Goal: Task Accomplishment & Management: Use online tool/utility

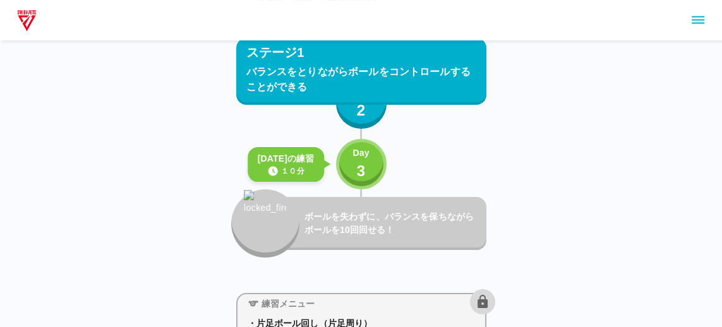
scroll to position [158, 0]
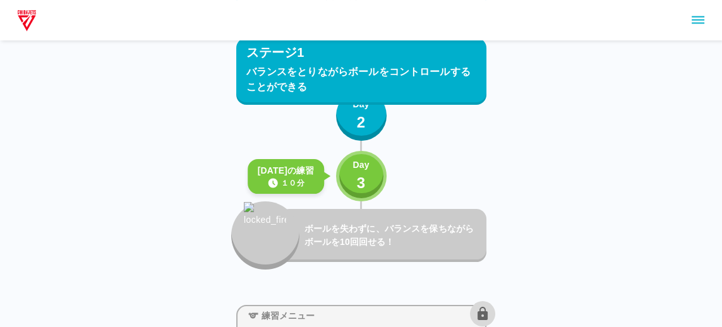
click at [371, 153] on button "Day 3" at bounding box center [361, 176] width 51 height 51
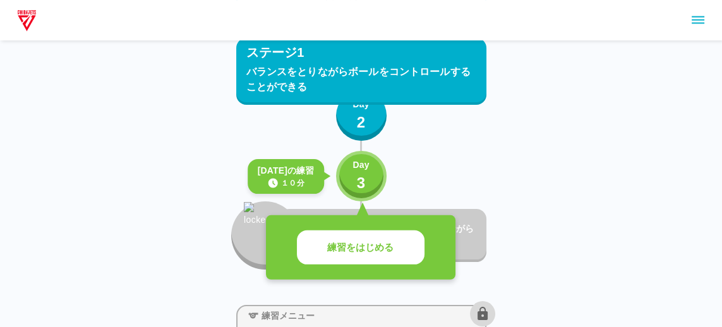
click at [361, 177] on p "3" at bounding box center [361, 183] width 9 height 23
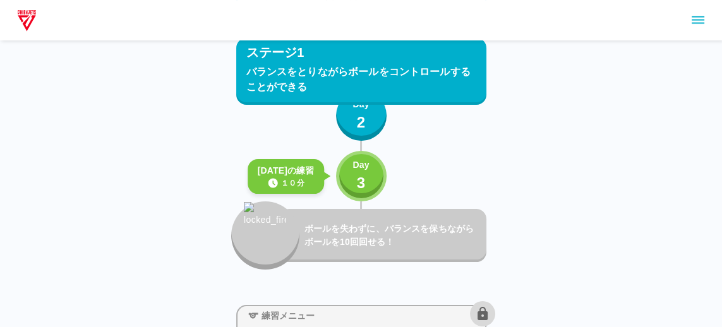
click at [376, 183] on button "Day 3" at bounding box center [361, 176] width 51 height 51
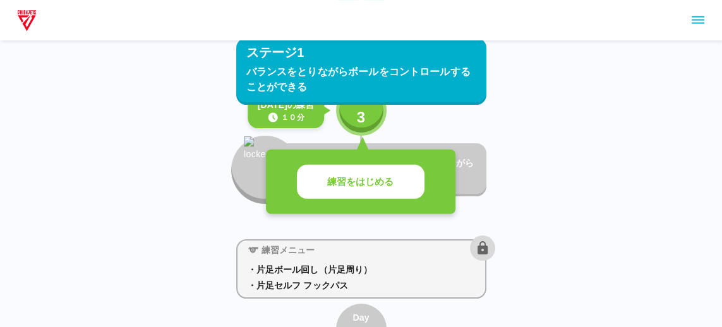
scroll to position [229, 0]
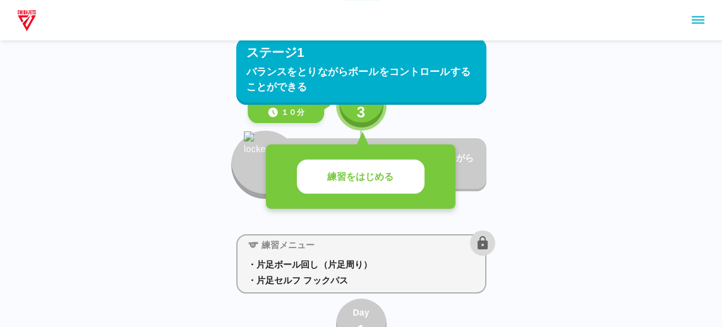
click at [414, 186] on button "練習をはじめる" at bounding box center [361, 177] width 128 height 35
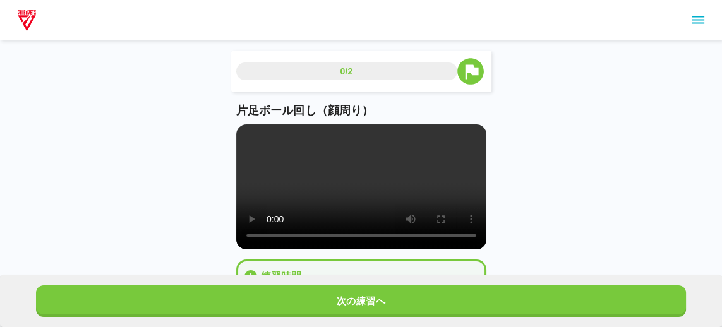
click at [649, 317] on button "次の練習へ" at bounding box center [361, 301] width 650 height 32
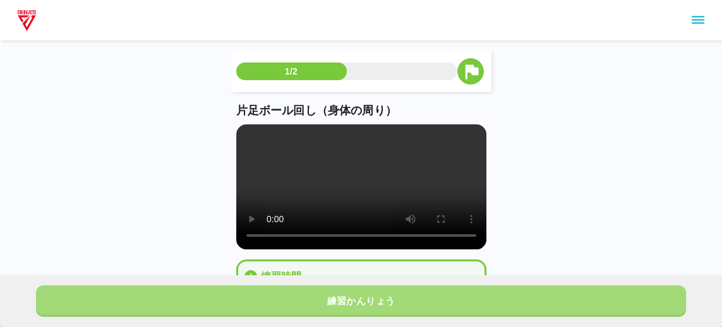
click at [639, 317] on button "練習かんりょう" at bounding box center [361, 301] width 650 height 32
